Goal: Task Accomplishment & Management: Complete application form

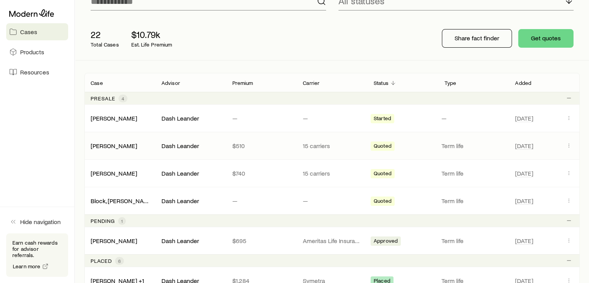
scroll to position [77, 0]
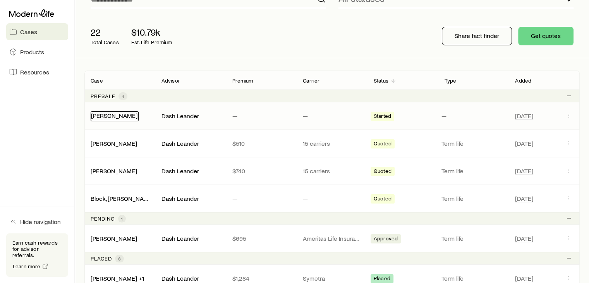
click at [118, 116] on link "[PERSON_NAME]" at bounding box center [114, 115] width 46 height 7
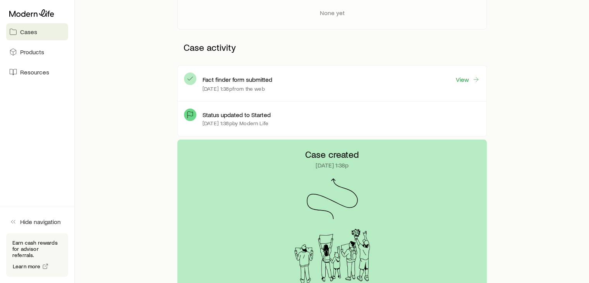
scroll to position [121, 0]
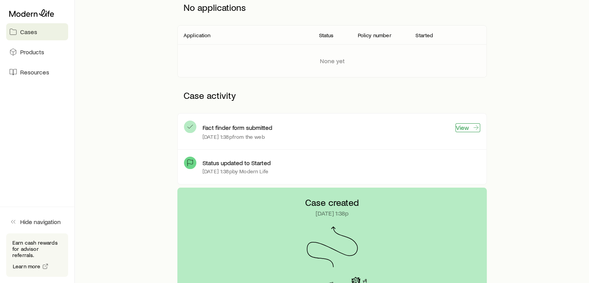
click at [464, 126] on link "View" at bounding box center [468, 127] width 25 height 9
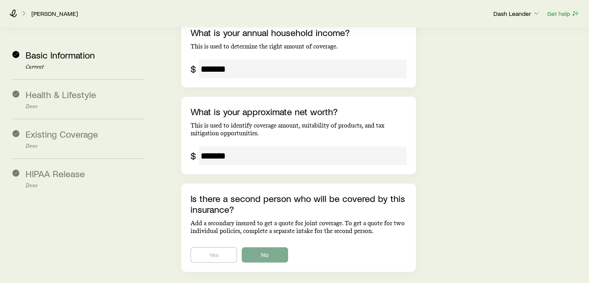
scroll to position [1498, 0]
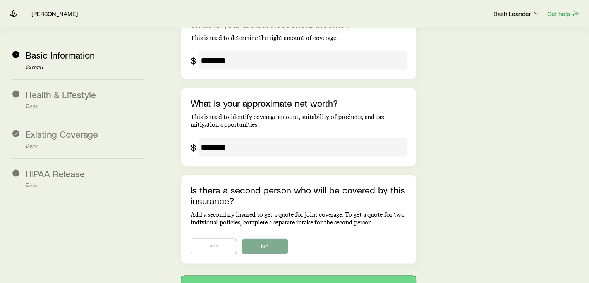
click at [287, 276] on button "Next: Health & Lifestyle" at bounding box center [298, 285] width 234 height 19
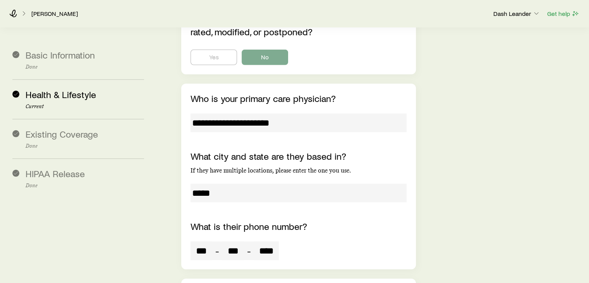
scroll to position [2264, 0]
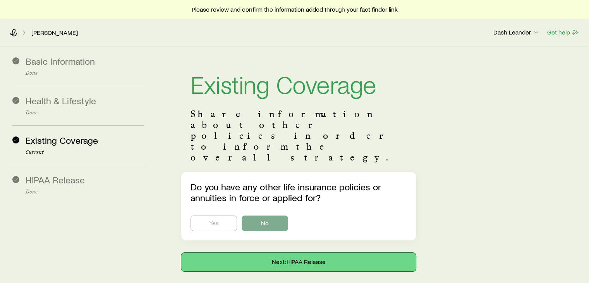
click at [303, 253] on button "Next: HIPAA Release" at bounding box center [298, 262] width 234 height 19
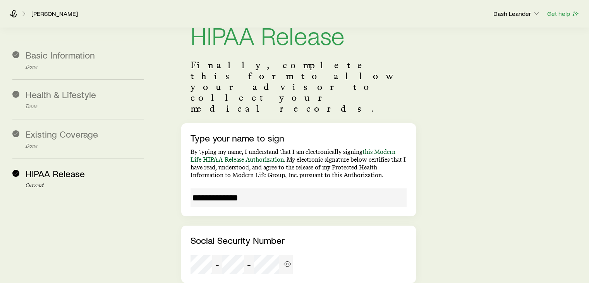
scroll to position [105, 0]
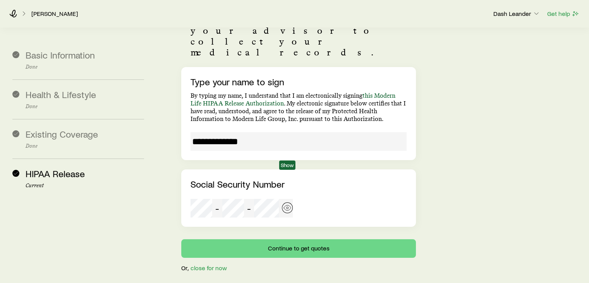
click at [287, 204] on icon "button" at bounding box center [288, 208] width 8 height 8
click at [276, 199] on div "- -" at bounding box center [242, 208] width 102 height 19
click at [280, 199] on div "- -" at bounding box center [242, 208] width 102 height 19
click at [449, 159] on div "**********" at bounding box center [371, 107] width 423 height 330
click at [290, 202] on button "button" at bounding box center [287, 207] width 11 height 11
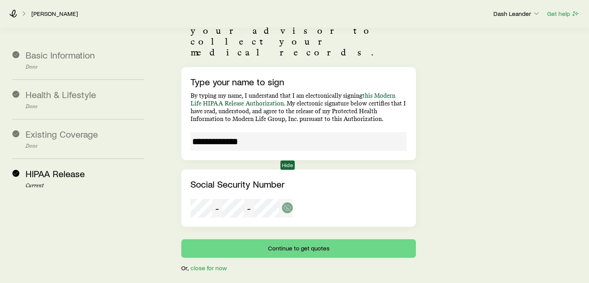
click at [293, 169] on span "Hide" at bounding box center [287, 164] width 14 height 9
click at [198, 199] on div "- -" at bounding box center [242, 208] width 102 height 19
click at [288, 239] on button "Continue to get quotes" at bounding box center [298, 248] width 234 height 19
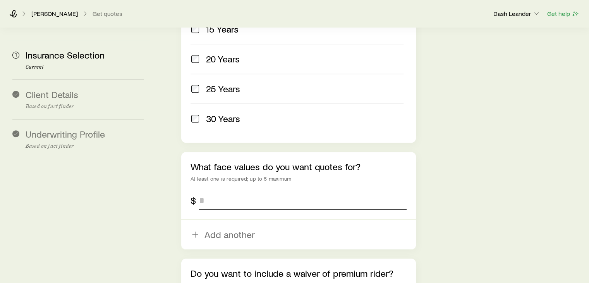
scroll to position [426, 0]
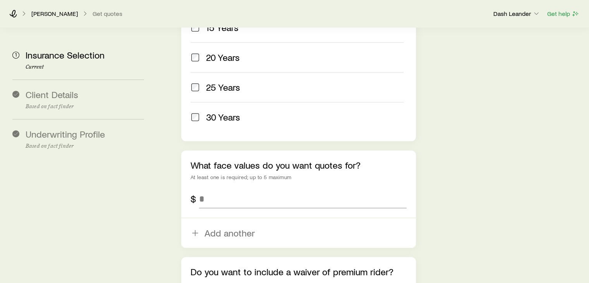
click at [234, 163] on div "What face values do you want quotes for? At least one is required; up to 5 maxi…" at bounding box center [298, 198] width 234 height 97
click at [234, 189] on input "tel" at bounding box center [302, 198] width 207 height 19
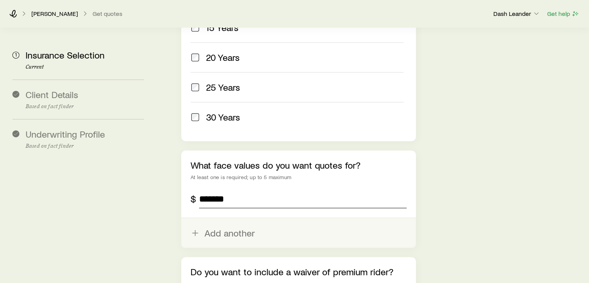
type input "*******"
click at [219, 218] on button "Add another" at bounding box center [298, 232] width 234 height 29
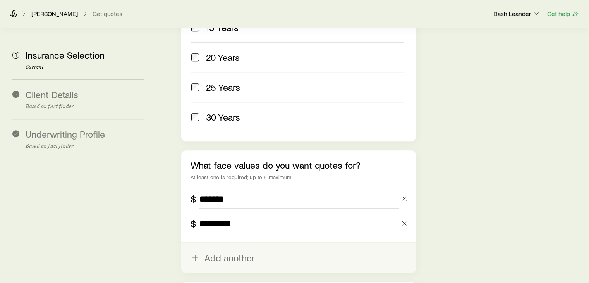
type input "*********"
click at [217, 243] on button "Add another" at bounding box center [298, 257] width 234 height 29
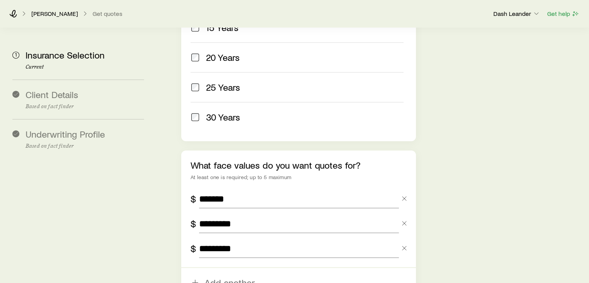
type input "*********"
click at [138, 215] on aside "1 Insurance Selection Current Client Details Based on fact finder Underwriting …" at bounding box center [78, 7] width 144 height 811
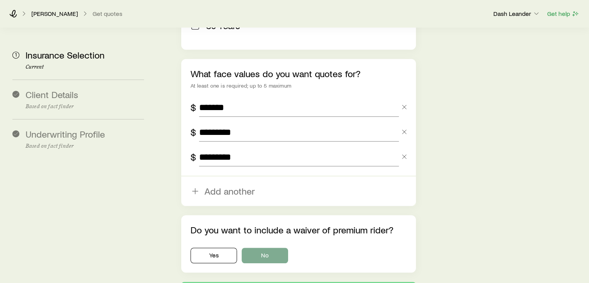
scroll to position [542, 0]
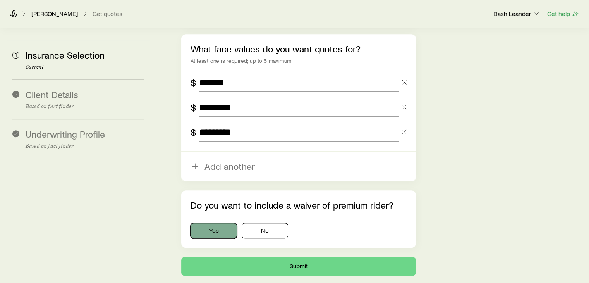
click at [212, 223] on button "Yes" at bounding box center [214, 230] width 46 height 15
click at [269, 223] on button "No" at bounding box center [265, 230] width 46 height 15
click at [221, 223] on button "Yes" at bounding box center [214, 230] width 46 height 15
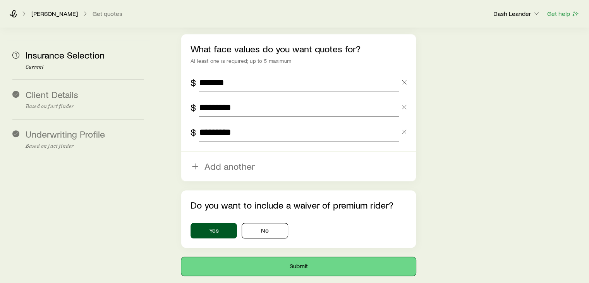
click at [287, 257] on button "Submit" at bounding box center [298, 266] width 234 height 19
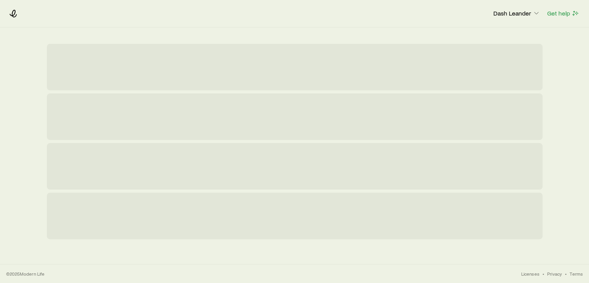
scroll to position [0, 0]
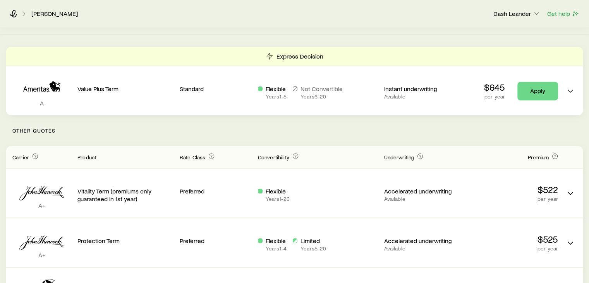
scroll to position [116, 0]
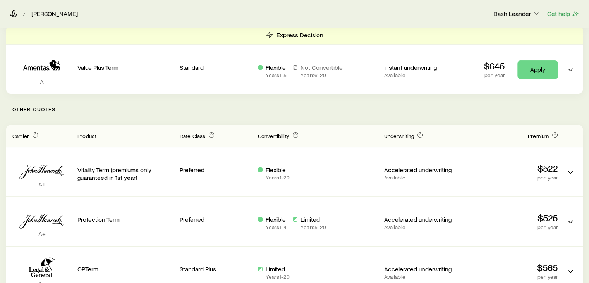
click at [301, 107] on p "Other Quotes" at bounding box center [294, 109] width 577 height 31
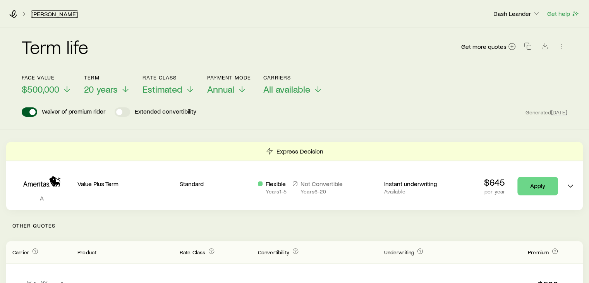
click at [47, 15] on link "[PERSON_NAME]" at bounding box center [54, 13] width 47 height 7
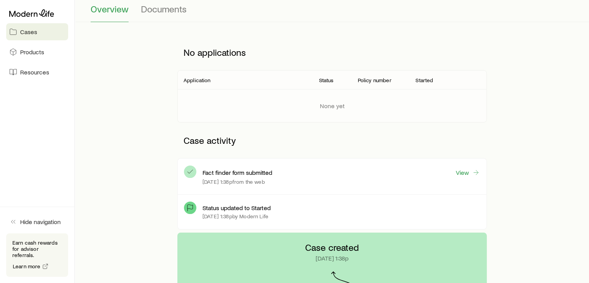
scroll to position [77, 0]
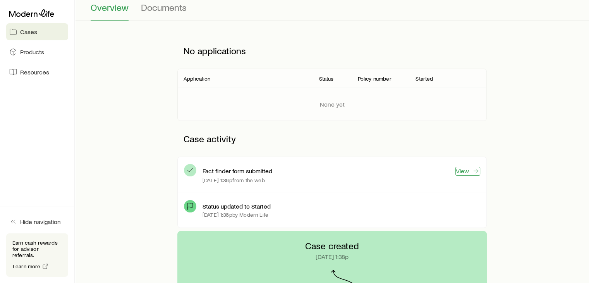
click at [465, 169] on link "View" at bounding box center [468, 171] width 25 height 9
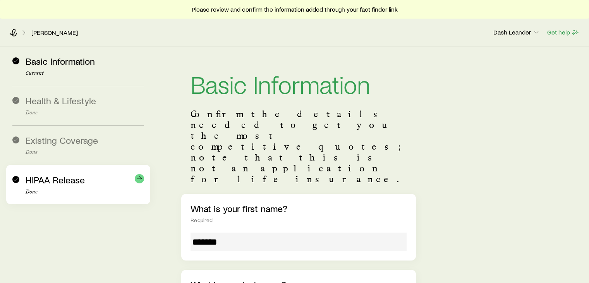
click at [55, 175] on span "HIPAA Release" at bounding box center [55, 179] width 59 height 11
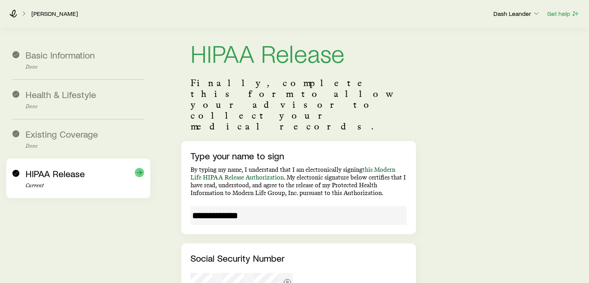
scroll to position [28, 0]
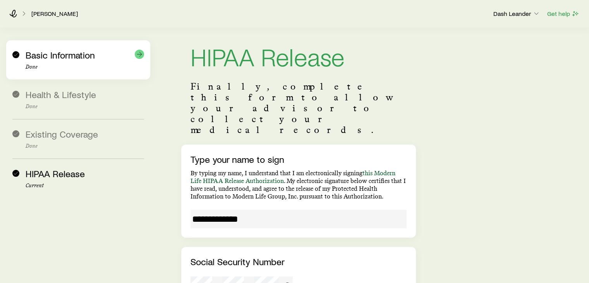
click at [84, 74] on div "Basic Information Done" at bounding box center [78, 59] width 132 height 39
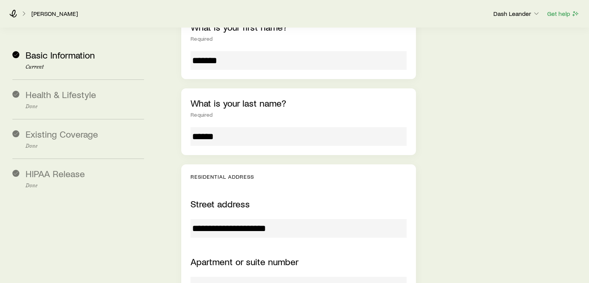
scroll to position [260, 0]
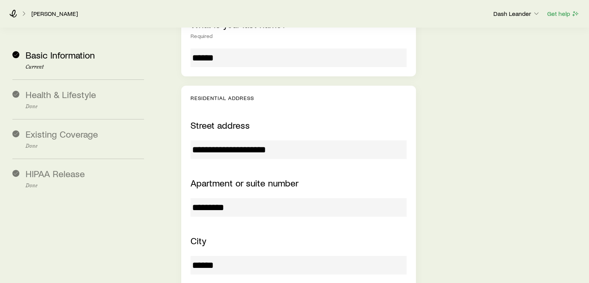
click at [215, 140] on input "**********" at bounding box center [299, 149] width 216 height 19
click at [305, 235] on div "City" at bounding box center [299, 240] width 216 height 11
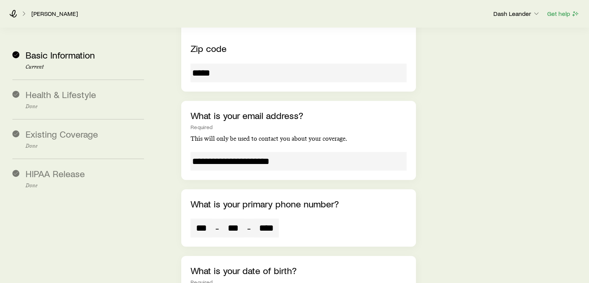
scroll to position [609, 0]
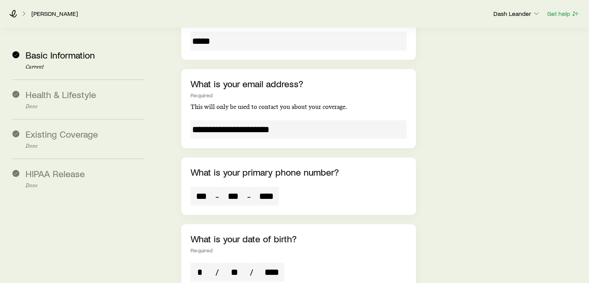
drag, startPoint x: 198, startPoint y: 154, endPoint x: 302, endPoint y: 153, distance: 104.6
click at [302, 187] on div "*** - *** - ****" at bounding box center [299, 196] width 216 height 19
click at [301, 187] on div "*** - *** - ****" at bounding box center [299, 196] width 216 height 19
drag, startPoint x: 277, startPoint y: 150, endPoint x: 166, endPoint y: 151, distance: 111.6
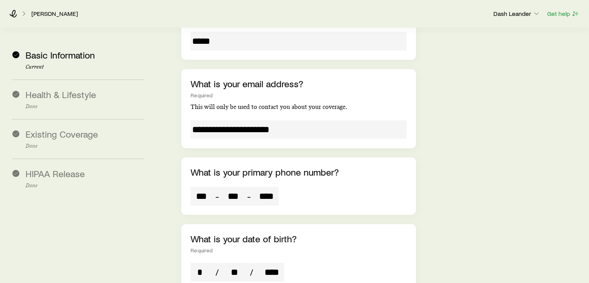
drag, startPoint x: 180, startPoint y: 136, endPoint x: 410, endPoint y: 163, distance: 232.1
copy div "- -"
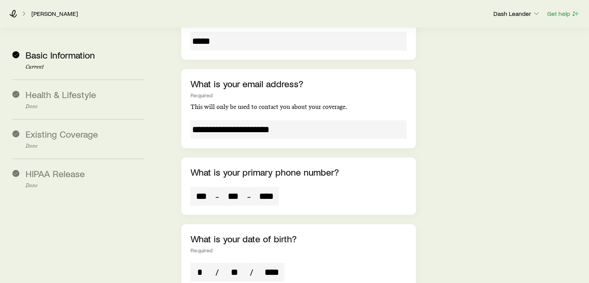
click at [197, 120] on input "**********" at bounding box center [299, 129] width 216 height 19
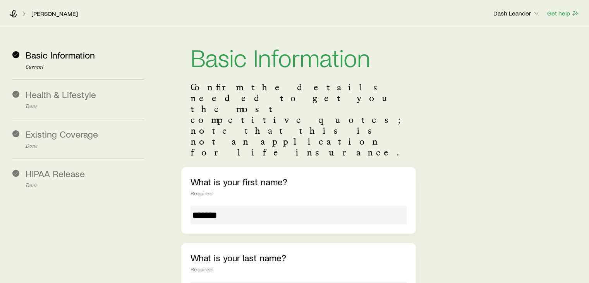
scroll to position [0, 0]
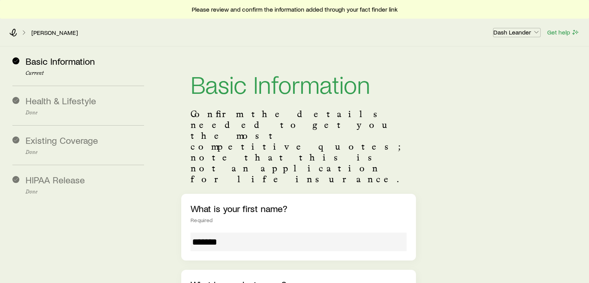
click at [522, 33] on p "Dash Leander" at bounding box center [517, 32] width 47 height 8
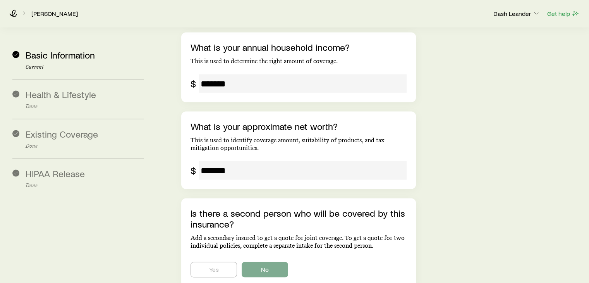
scroll to position [1498, 0]
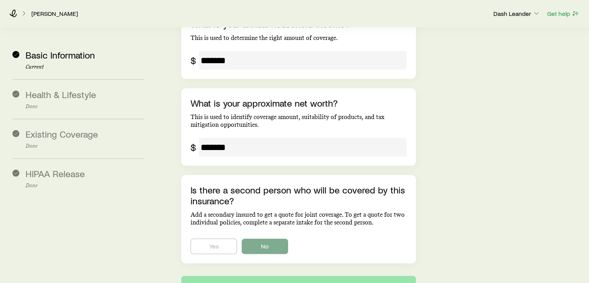
drag, startPoint x: 181, startPoint y: 227, endPoint x: 198, endPoint y: 227, distance: 16.7
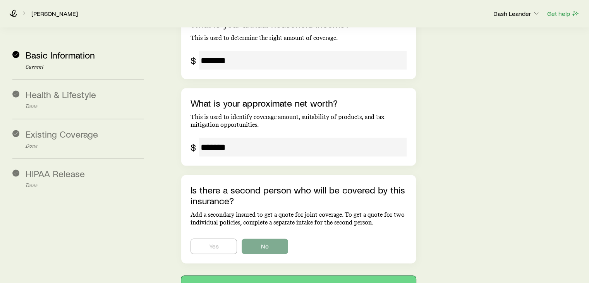
click at [297, 276] on button "Next: Health & Lifestyle" at bounding box center [298, 285] width 234 height 19
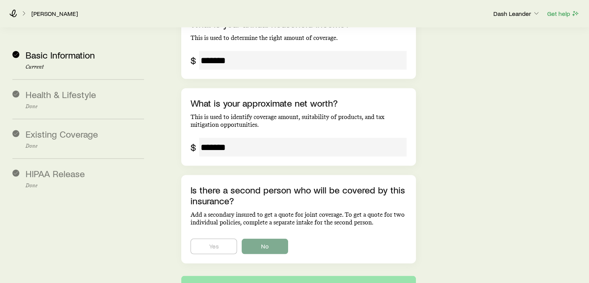
scroll to position [0, 0]
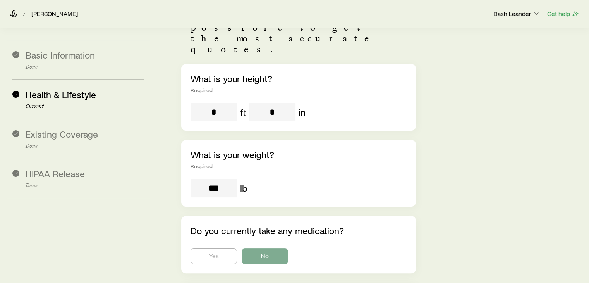
scroll to position [116, 0]
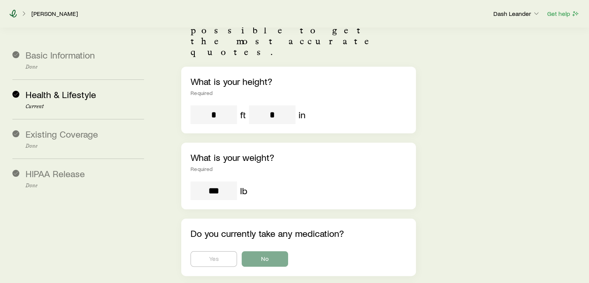
click at [12, 14] on icon at bounding box center [13, 14] width 7 height 8
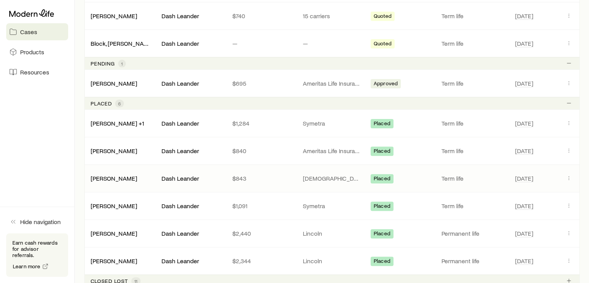
scroll to position [155, 0]
